Goal: Register for event/course

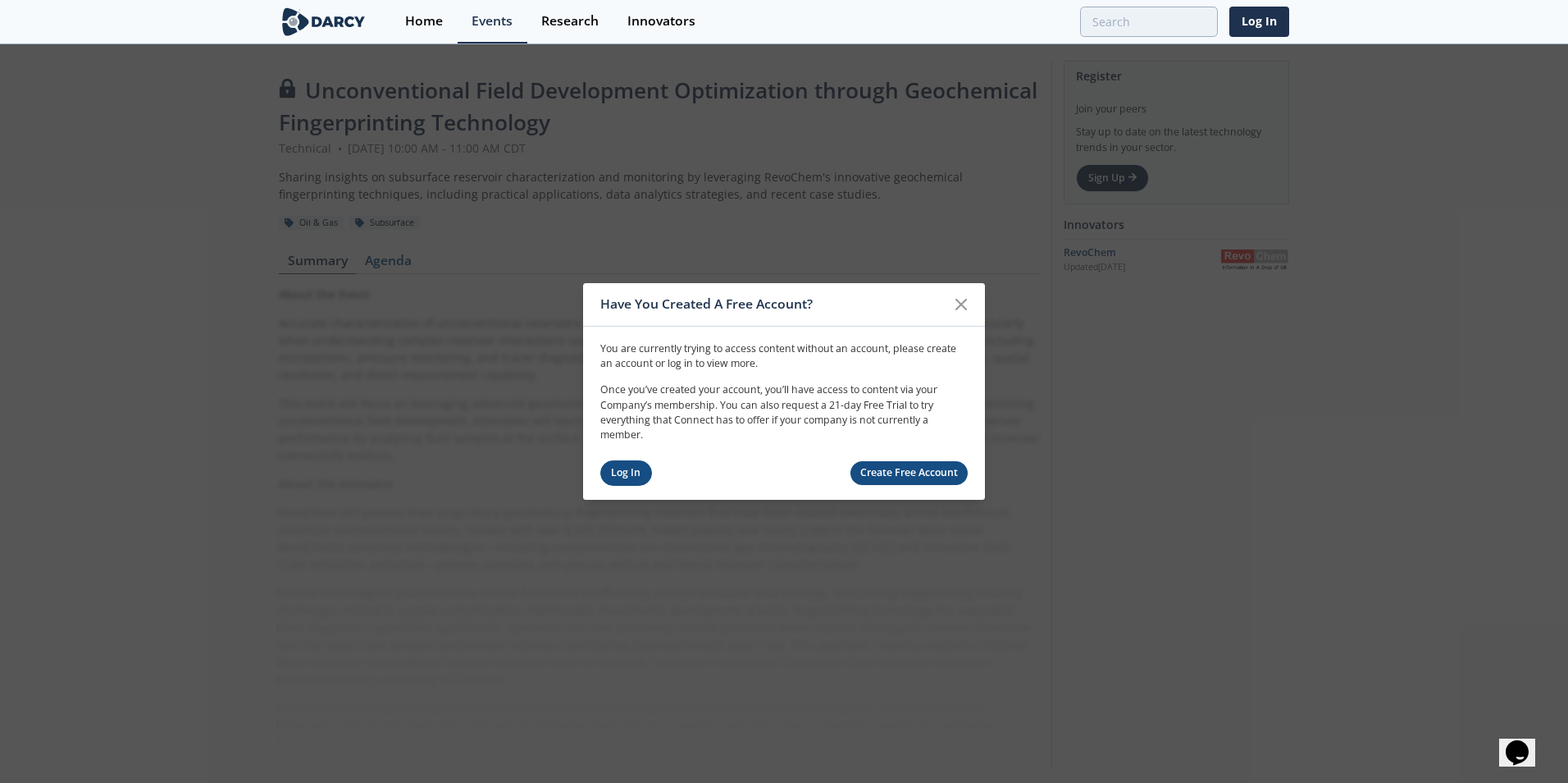
click at [622, 475] on link "Log In" at bounding box center [626, 473] width 52 height 26
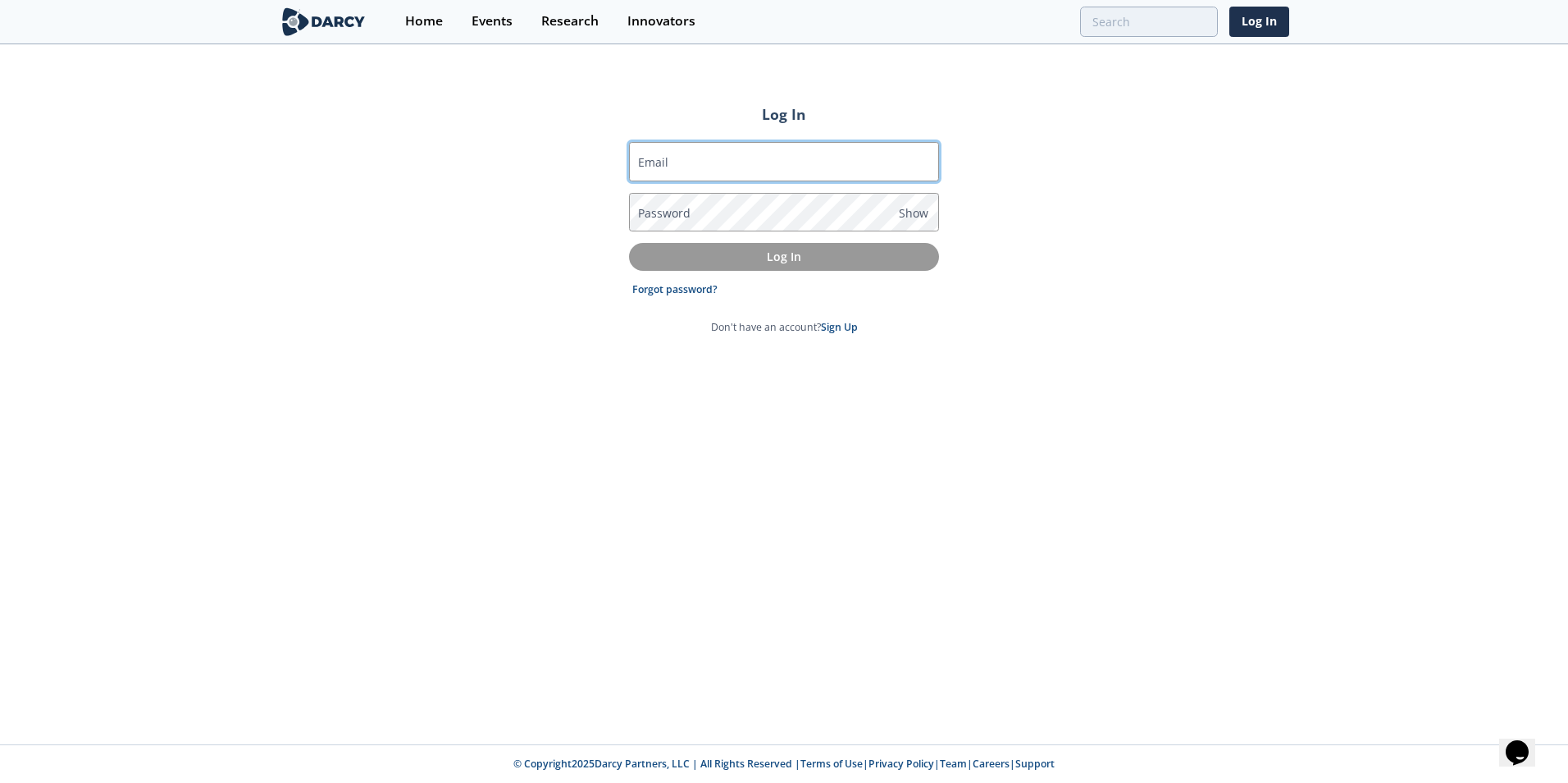
click at [769, 155] on input "Email" at bounding box center [784, 161] width 310 height 39
type input "[EMAIL_ADDRESS][PERSON_NAME][DOMAIN_NAME]"
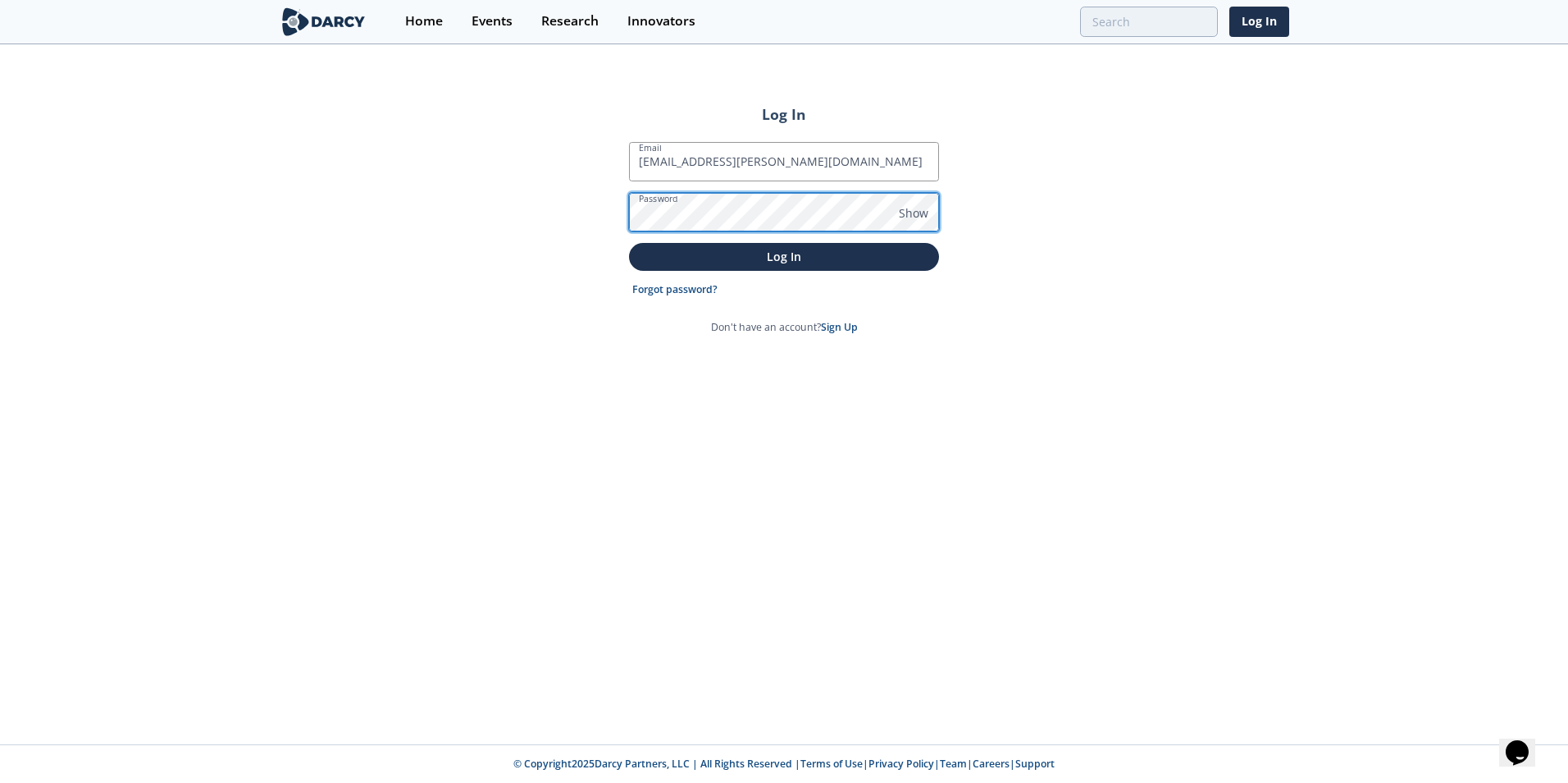
click at [629, 243] on button "Log In" at bounding box center [784, 256] width 310 height 27
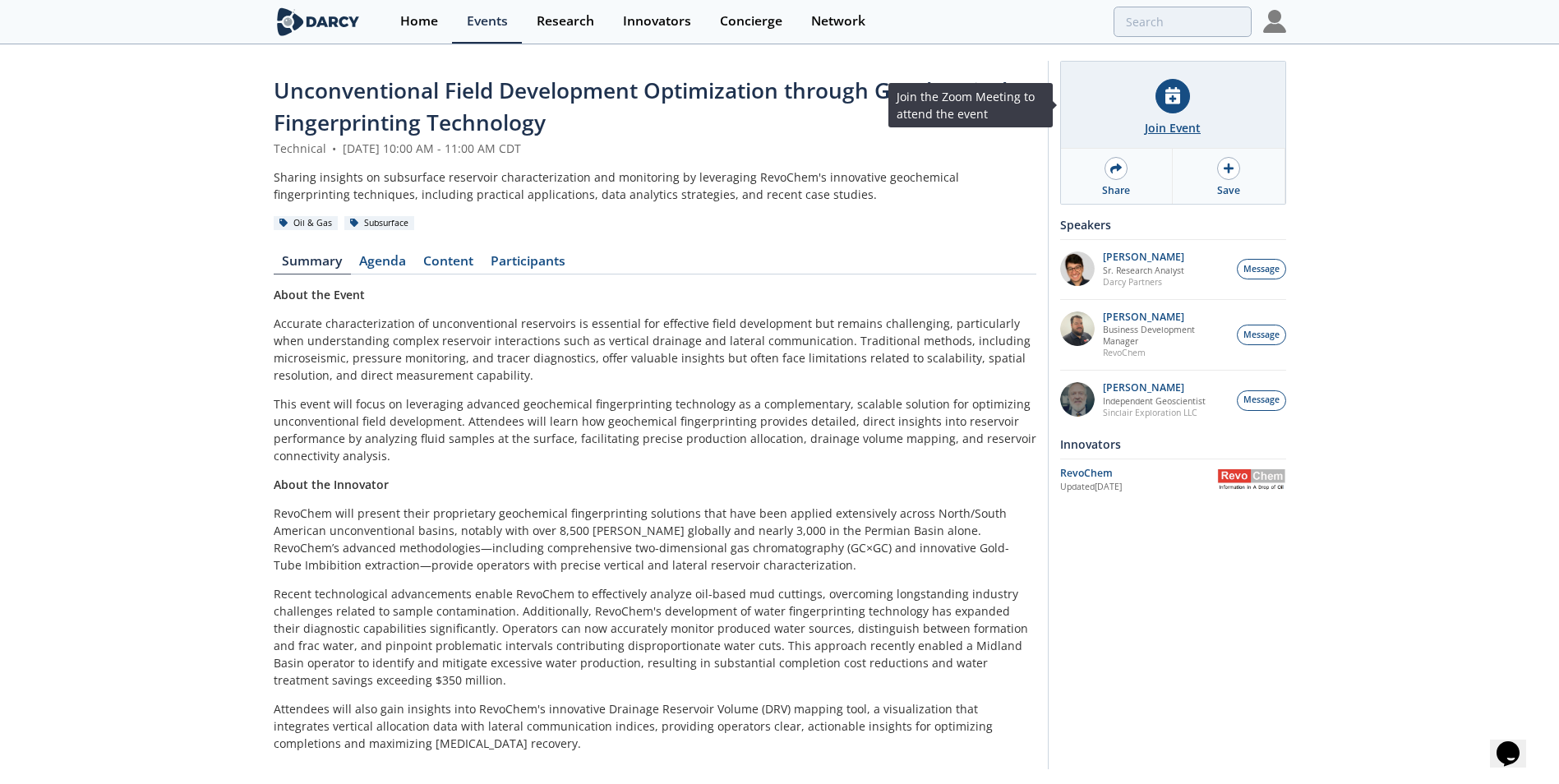
click at [1159, 120] on div "Join Event" at bounding box center [1173, 128] width 55 height 17
